Goal: Navigation & Orientation: Find specific page/section

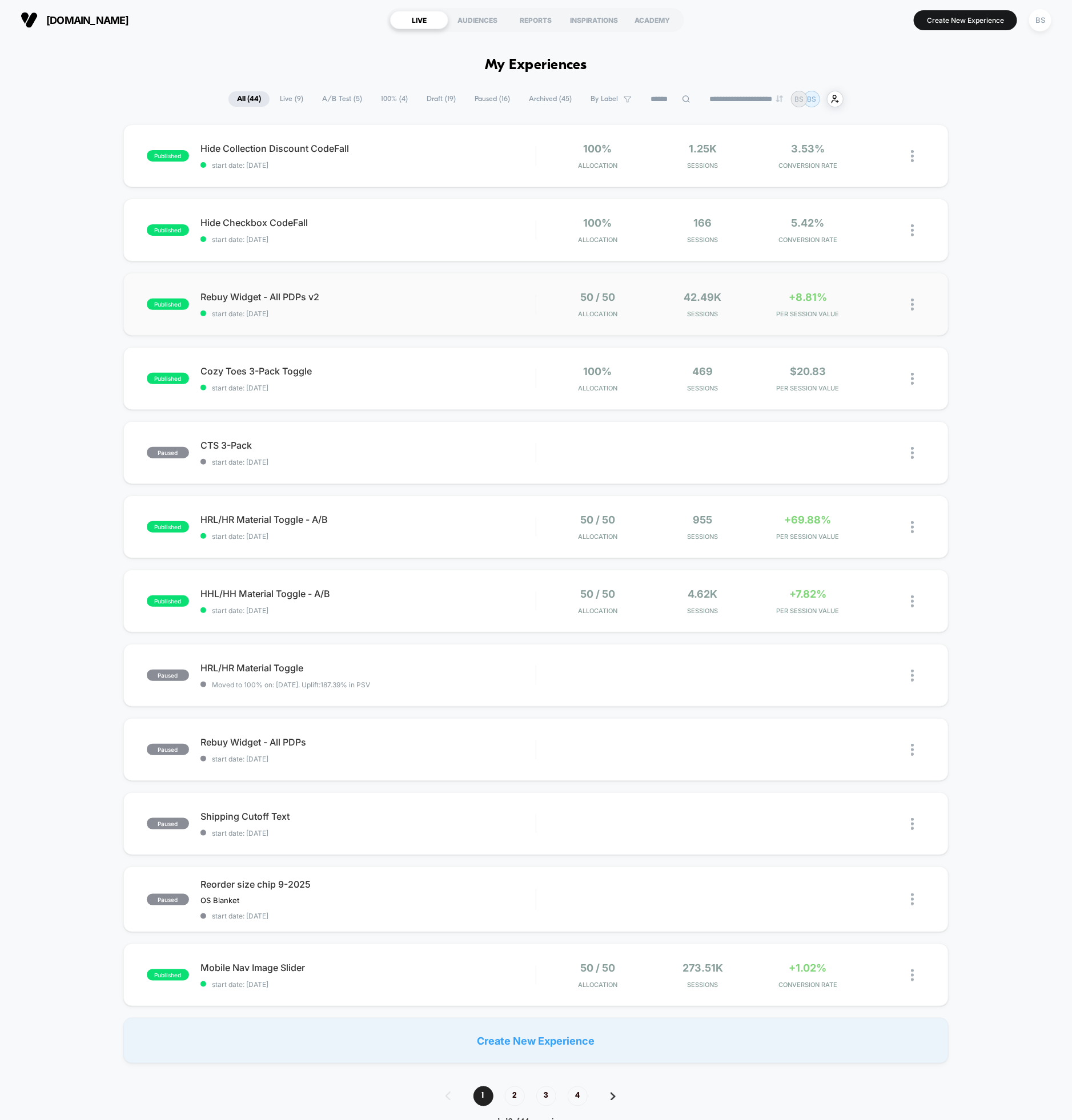
click at [913, 299] on img at bounding box center [912, 305] width 3 height 12
click at [845, 319] on div "Preview Link" at bounding box center [854, 317] width 103 height 26
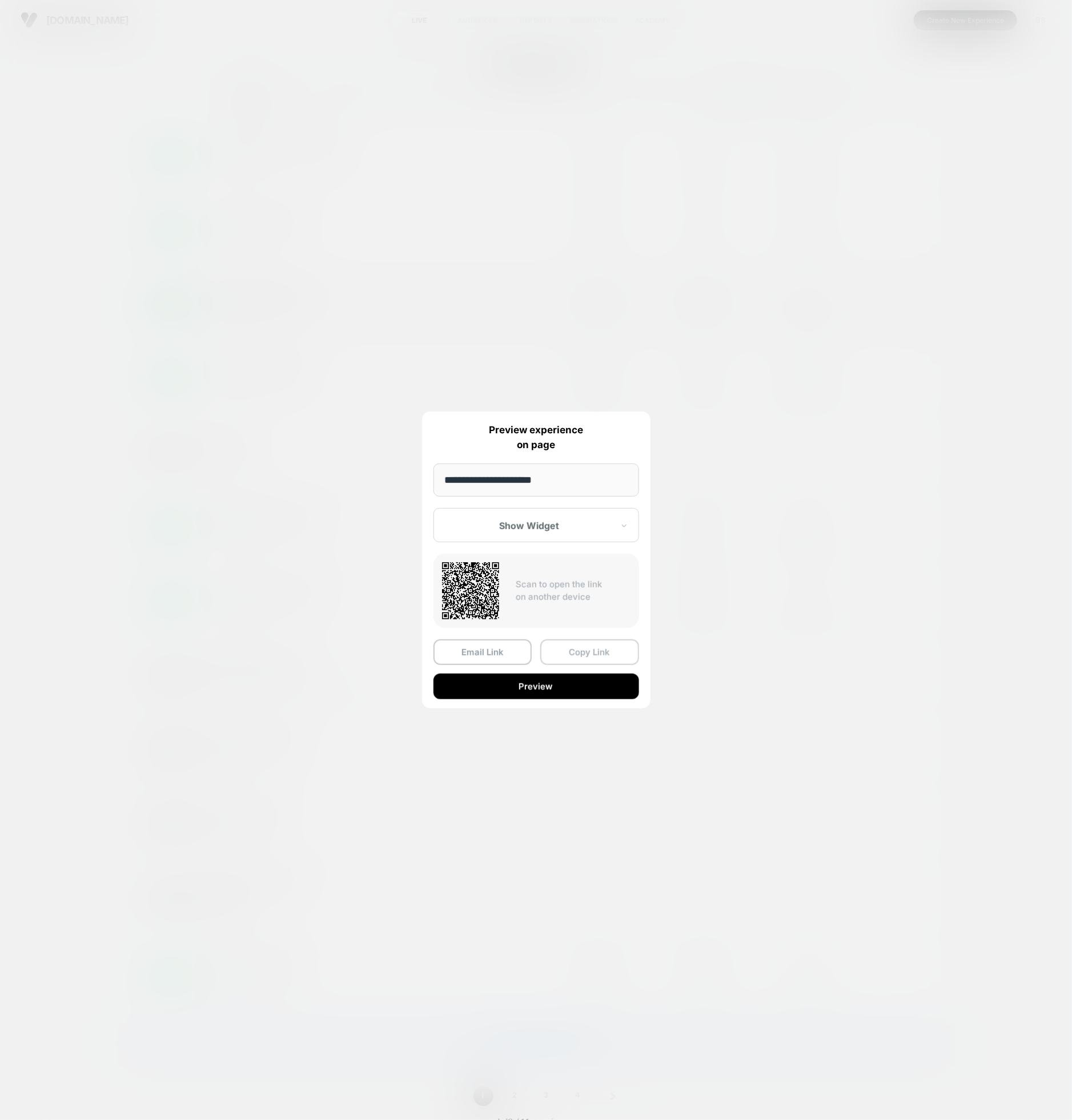
drag, startPoint x: 580, startPoint y: 654, endPoint x: 834, endPoint y: 466, distance: 316.0
click at [580, 651] on button "Copy Link" at bounding box center [590, 653] width 99 height 26
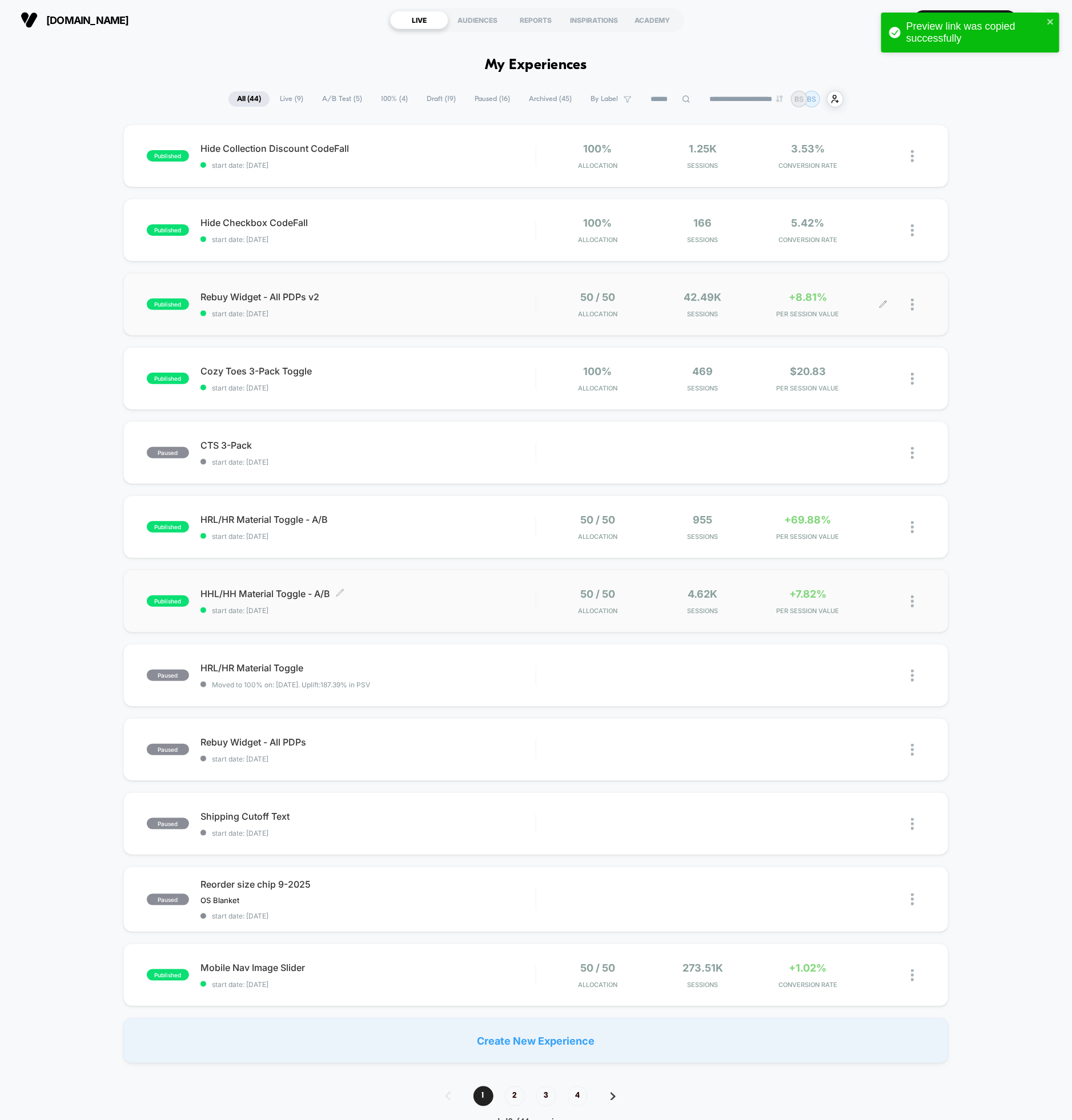
click at [275, 595] on span "HHL/HH Material Toggle - A/B Click to edit experience details" at bounding box center [368, 594] width 335 height 12
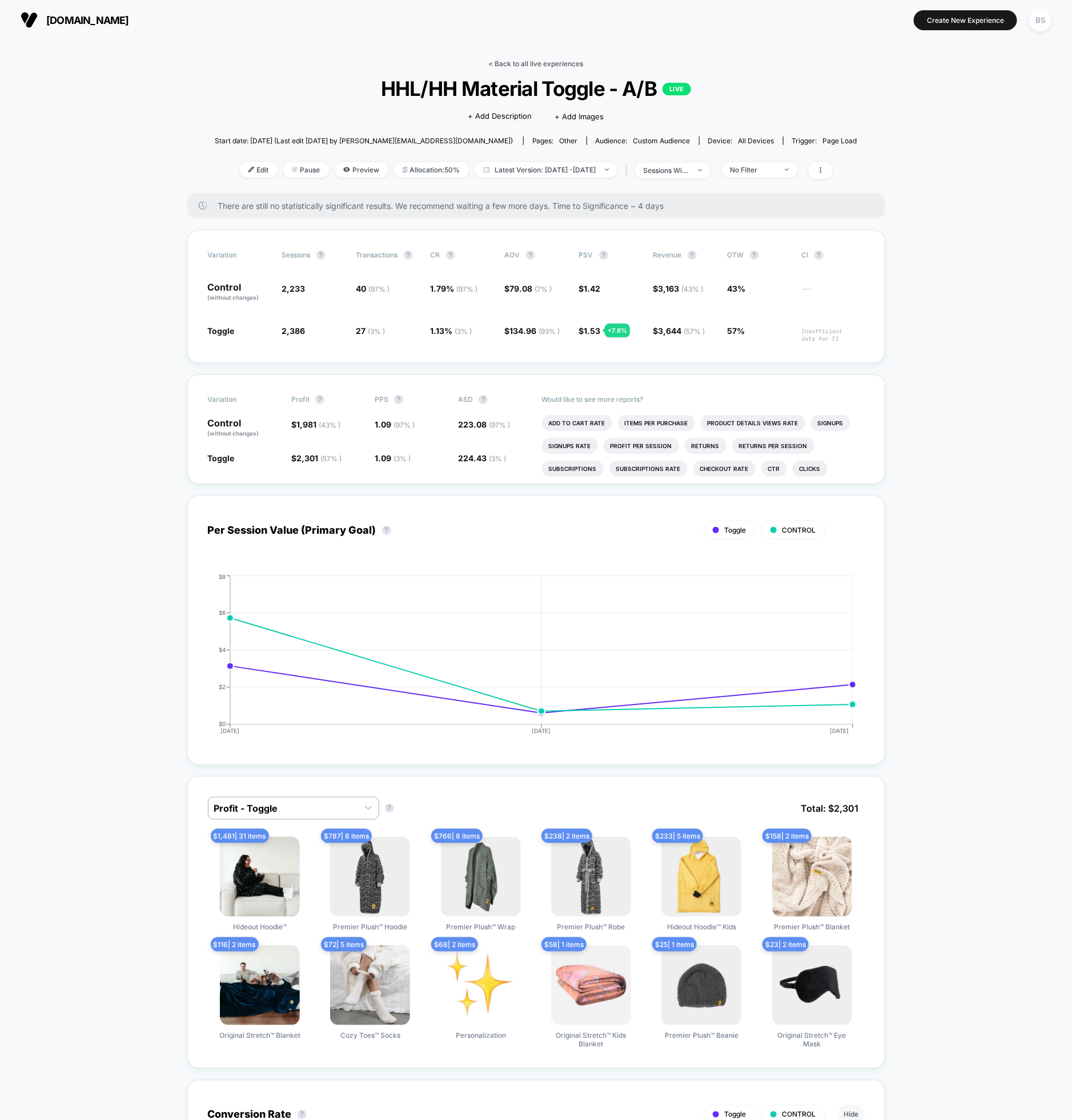
click at [499, 63] on link "< Back to all live experiences" at bounding box center [536, 63] width 95 height 8
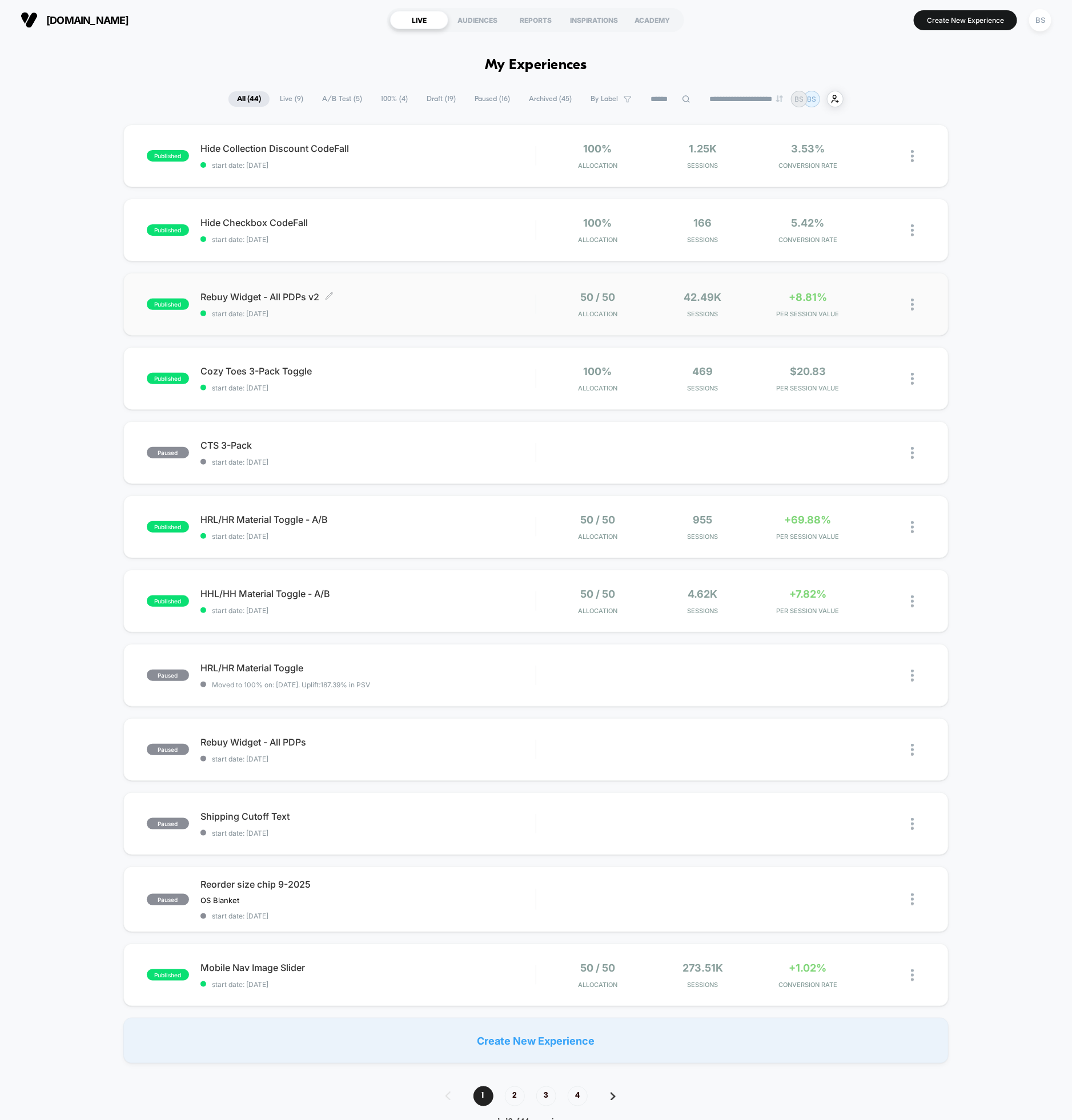
click at [416, 301] on span "Rebuy Widget - All PDPs v2 Click to edit experience details" at bounding box center [368, 297] width 335 height 12
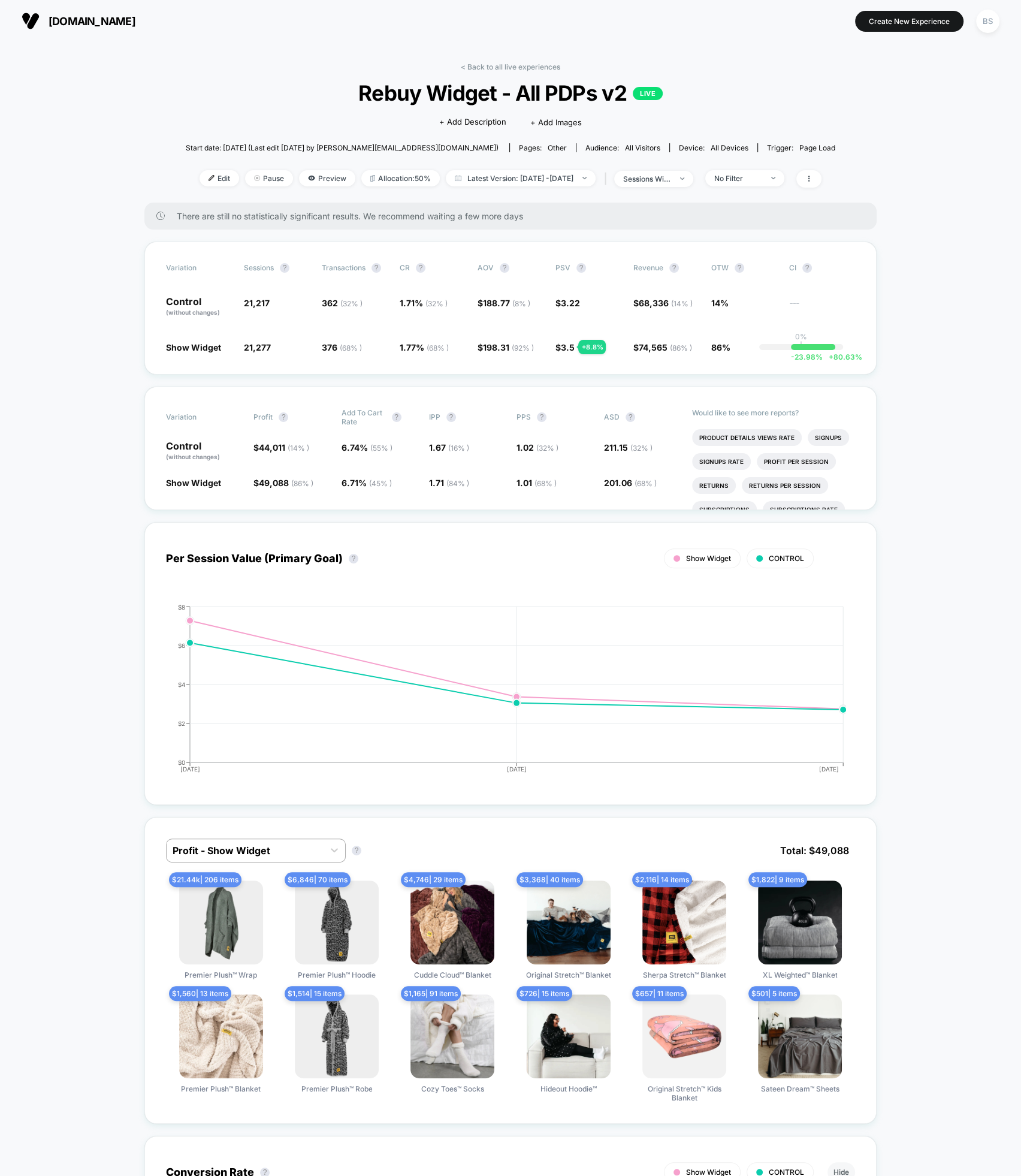
click at [507, 67] on link "< Back to all live experiences" at bounding box center [510, 66] width 100 height 9
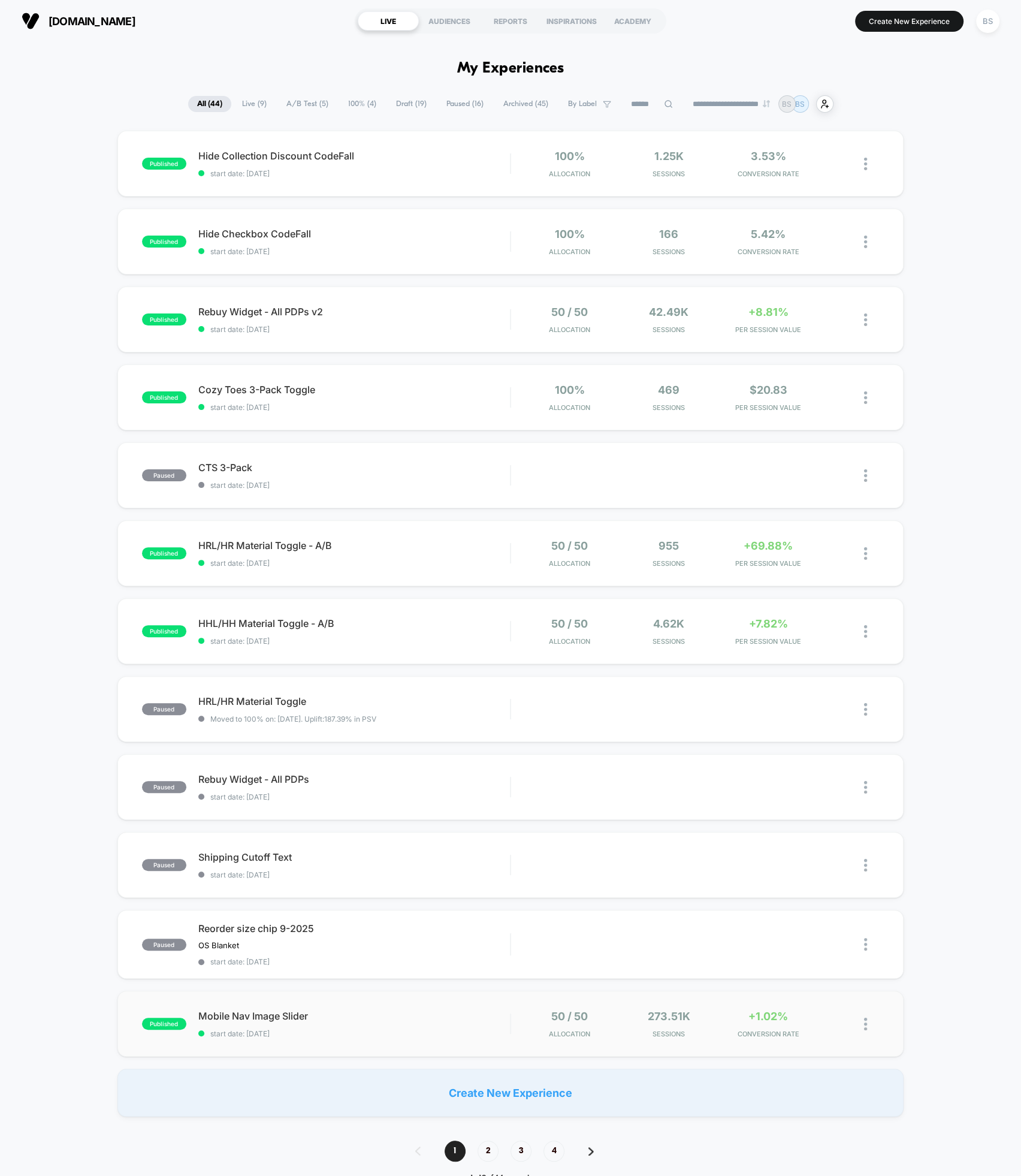
click at [489, 1043] on div "published Mobile Nav Image Slider start date: [DATE] 50 / 50 Allocation 273.51k…" at bounding box center [510, 1024] width 787 height 66
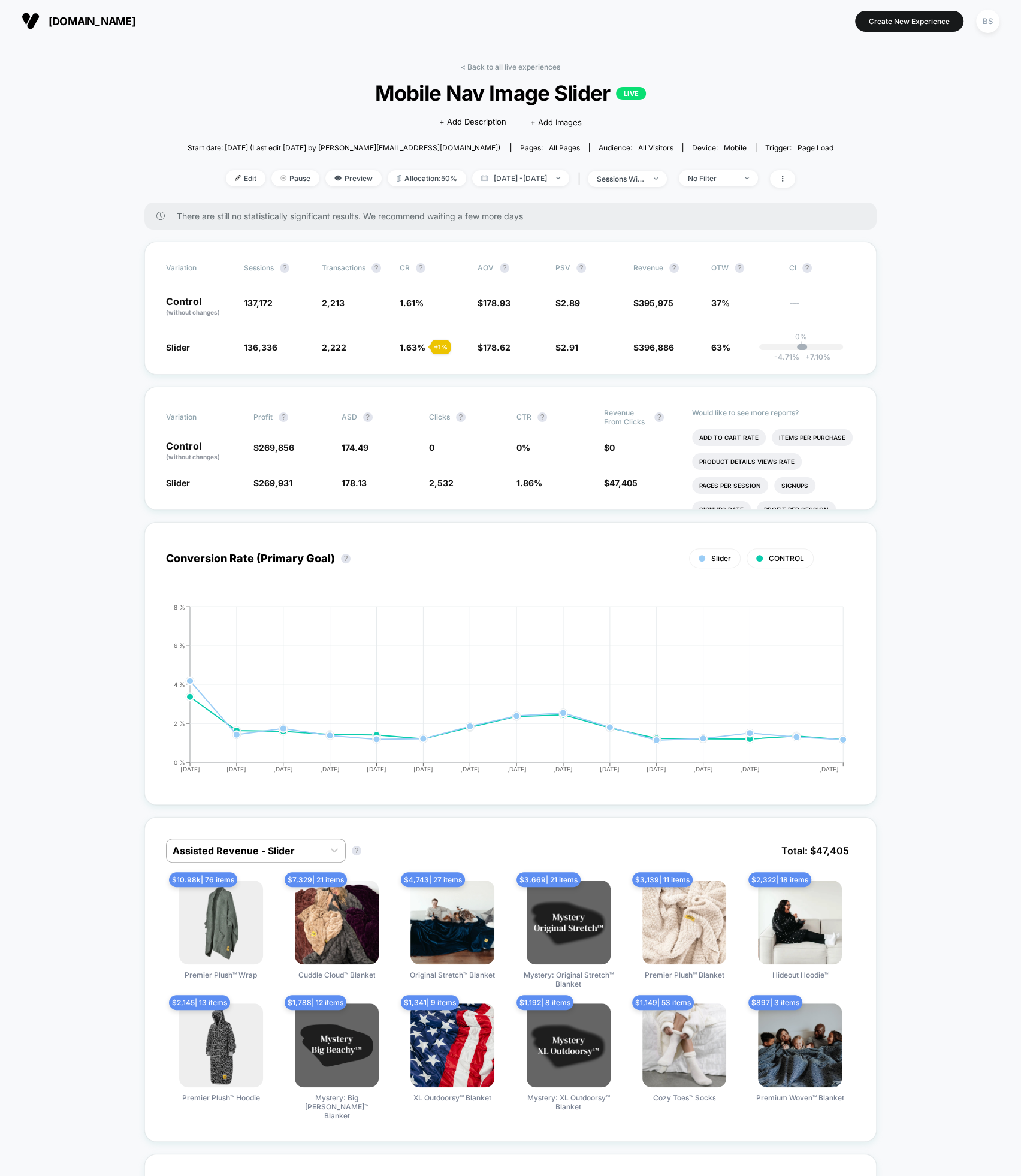
click at [491, 73] on div "< Back to all live experiences Mobile Nav Image Slider LIVE Click to edit exper…" at bounding box center [510, 132] width 647 height 140
click at [491, 67] on link "< Back to all live experiences" at bounding box center [510, 66] width 100 height 9
